Goal: Task Accomplishment & Management: Manage account settings

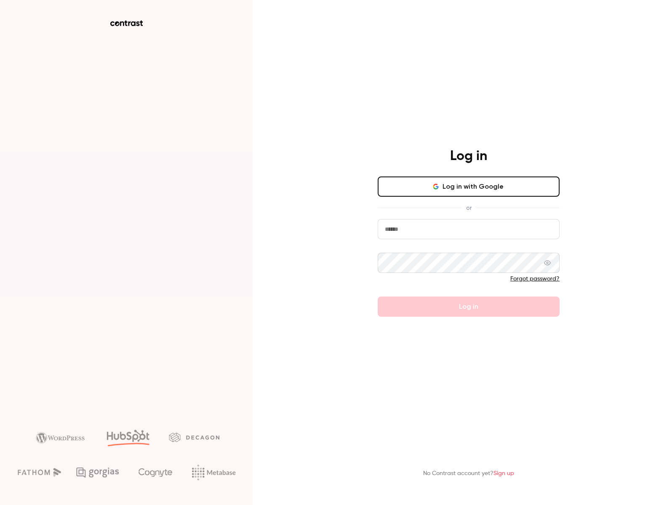
type input "**********"
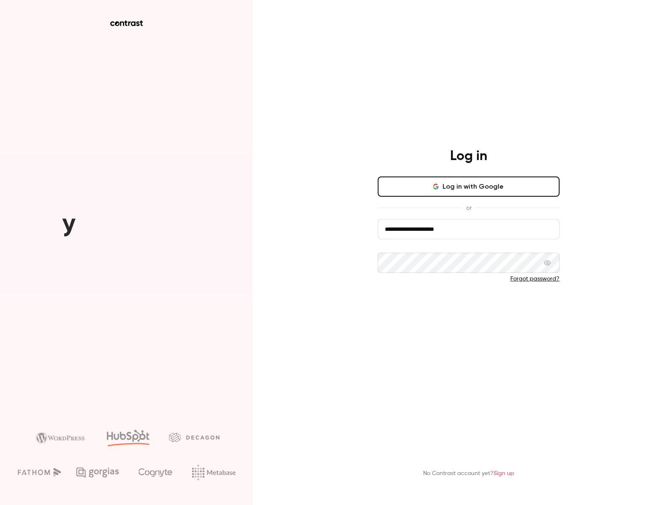
click at [491, 304] on button "Log in" at bounding box center [469, 306] width 182 height 20
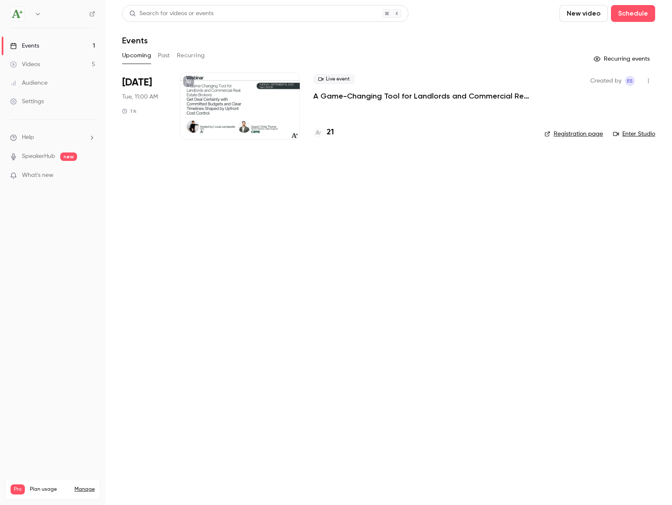
click at [391, 98] on p "A Game-Changing Tool for Landlords and Commercial Real Estate Brokers: Get Deal…" at bounding box center [422, 96] width 218 height 10
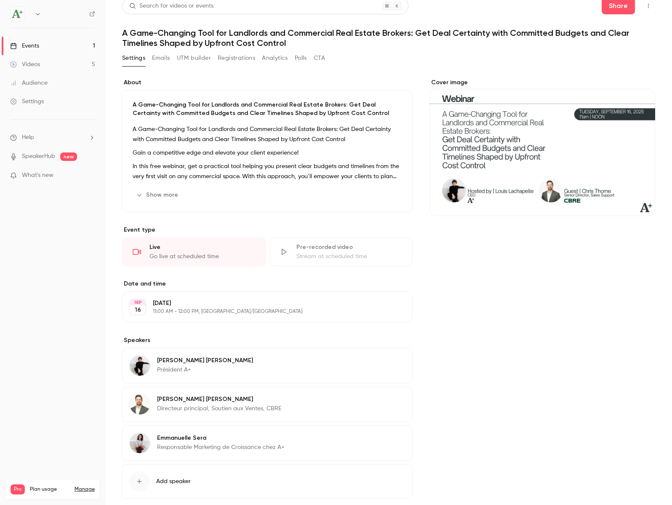
scroll to position [8, 0]
click at [159, 54] on button "Emails" at bounding box center [161, 57] width 18 height 13
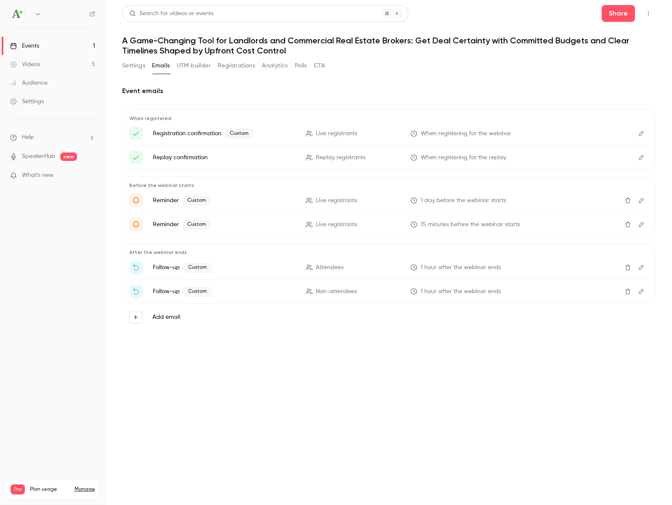
click at [250, 65] on button "Registrations" at bounding box center [236, 65] width 37 height 13
